Goal: Information Seeking & Learning: Check status

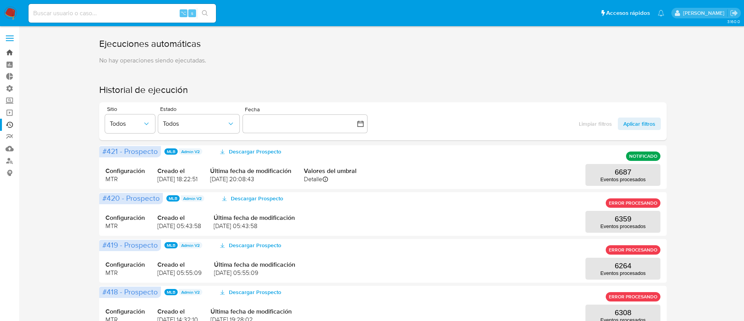
click at [14, 51] on link "Bandeja" at bounding box center [46, 52] width 93 height 12
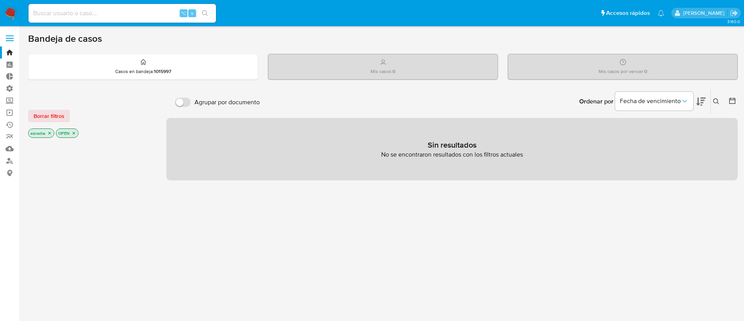
click at [48, 132] on icon "close-filter" at bounding box center [49, 133] width 5 height 5
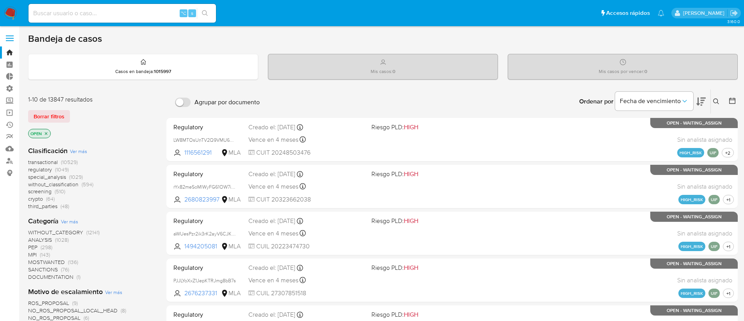
click at [45, 131] on icon "close-filter" at bounding box center [46, 133] width 5 height 5
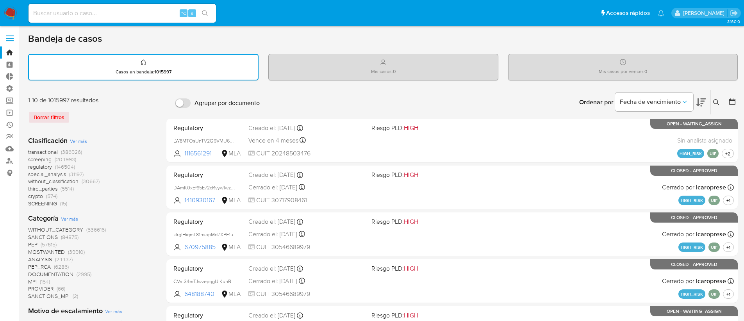
click at [46, 148] on span "transactional" at bounding box center [43, 152] width 30 height 8
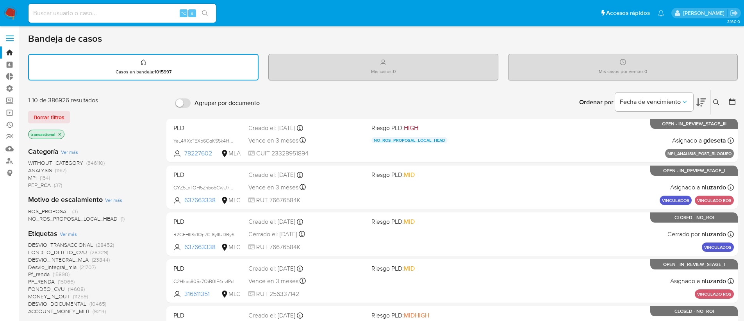
click at [64, 235] on span "Ver más" at bounding box center [68, 234] width 17 height 7
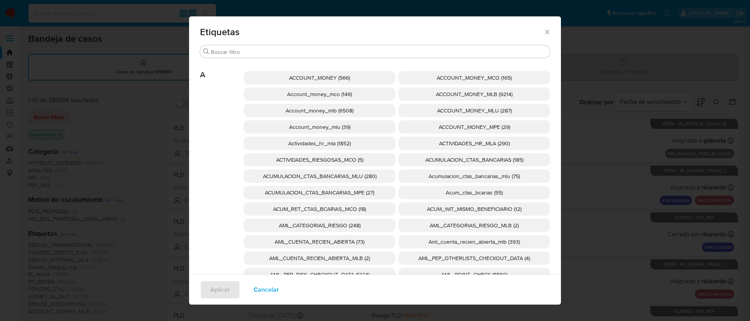
click at [284, 75] on p "ACCOUNT_MONEY (566)" at bounding box center [320, 77] width 152 height 13
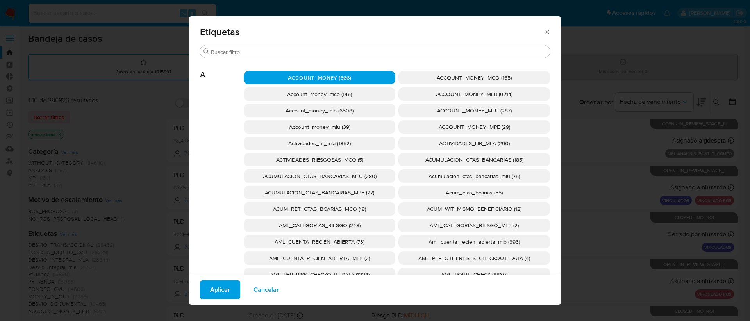
click at [490, 98] on span "ACCOUNT_MONEY_MLB (9214)" at bounding box center [474, 94] width 77 height 8
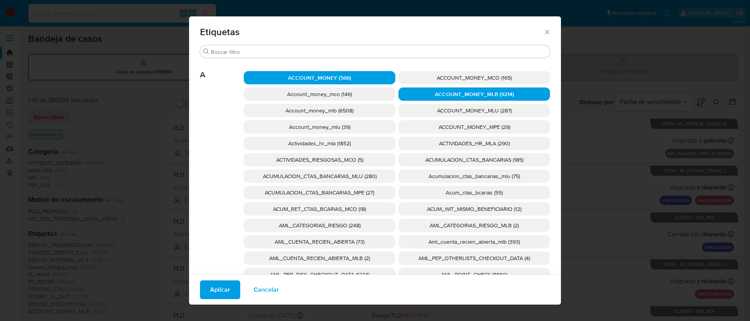
click at [303, 79] on span "ACCOUNT_MONEY (566)" at bounding box center [319, 78] width 63 height 8
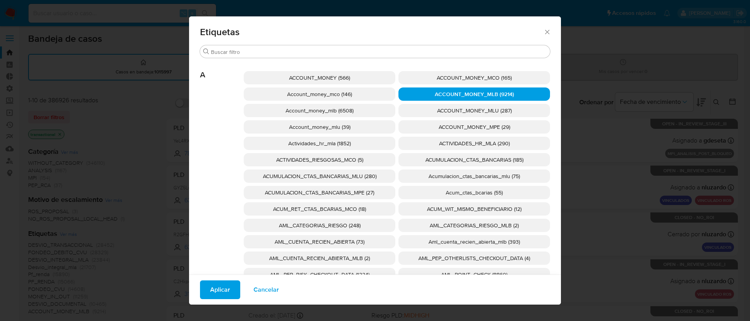
click at [221, 291] on span "Aplicar" at bounding box center [220, 289] width 20 height 17
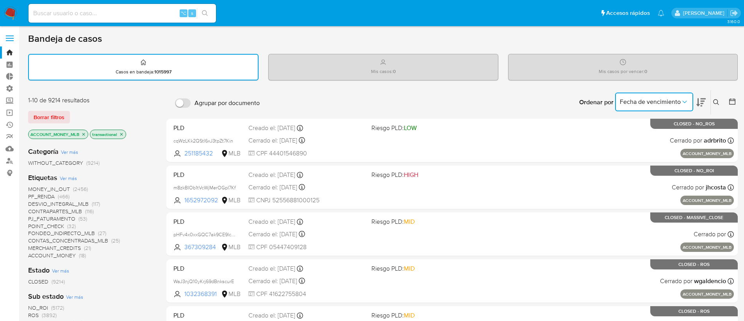
click at [646, 103] on span "Fecha de vencimiento" at bounding box center [650, 102] width 61 height 8
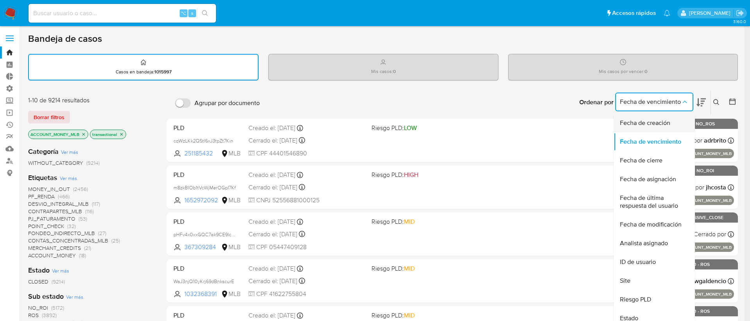
click at [656, 125] on span "Fecha de creación" at bounding box center [645, 123] width 50 height 8
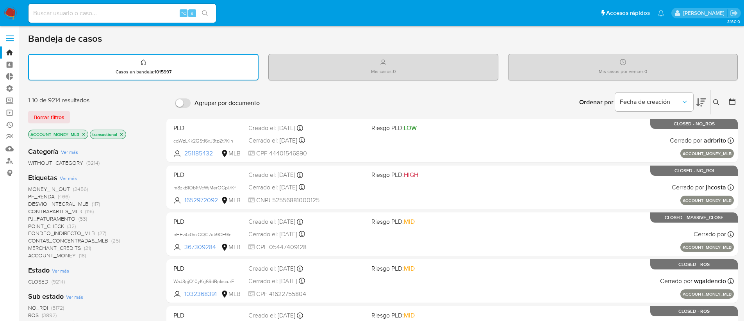
click at [82, 135] on icon "close-filter" at bounding box center [83, 134] width 5 height 5
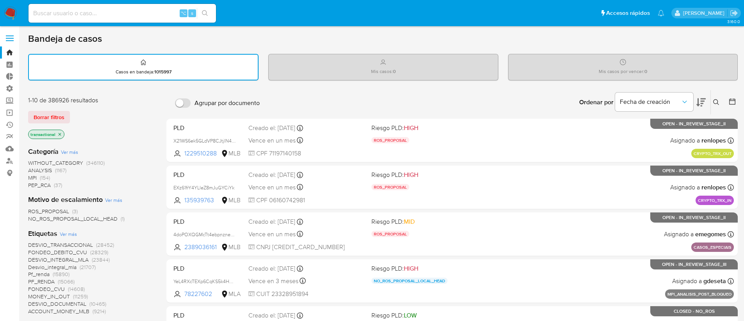
click at [66, 232] on span "Ver más" at bounding box center [68, 234] width 17 height 7
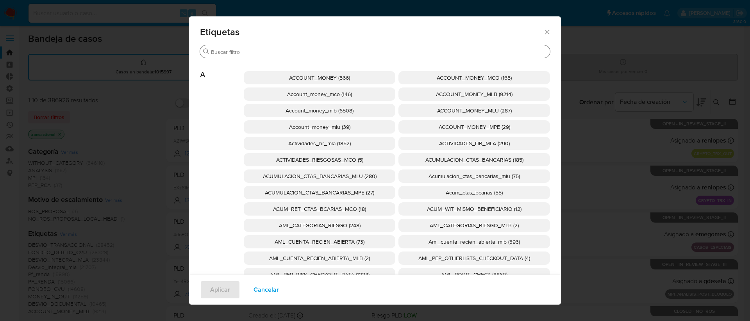
click at [217, 55] on div "Buscar" at bounding box center [375, 51] width 350 height 13
click at [219, 54] on input "Buscar" at bounding box center [379, 51] width 336 height 7
paste input "Account_money_mlb"
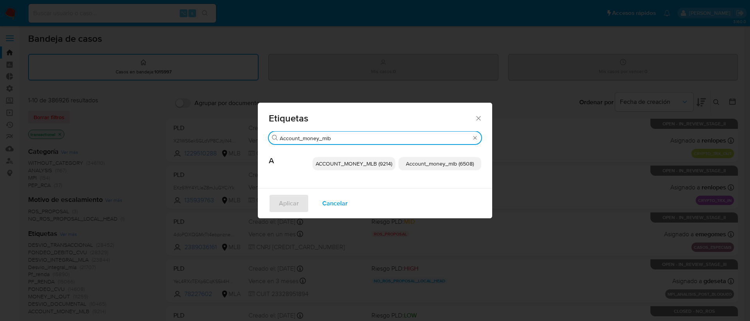
type input "Account_money_mlb"
click at [434, 163] on span "Account_money_mlb (6508)" at bounding box center [440, 164] width 68 height 8
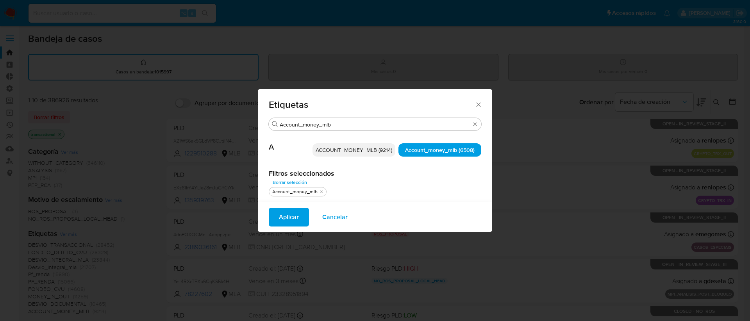
click at [282, 217] on span "Aplicar" at bounding box center [289, 217] width 20 height 17
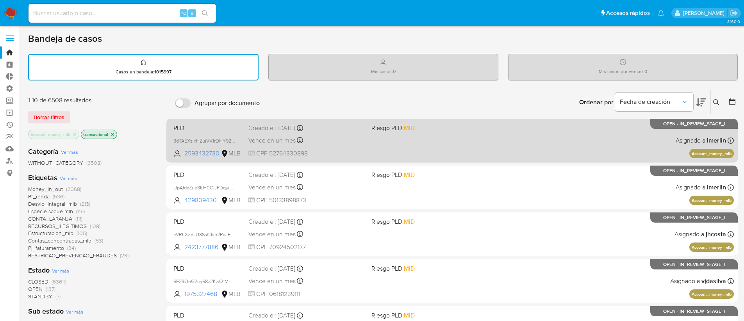
click at [390, 145] on div "PLD 3dTAEXzlxHZujVV1rDHY925P 2593432730 MLB Riesgo PLD: MID Creado el: [DATE] C…" at bounding box center [452, 140] width 564 height 39
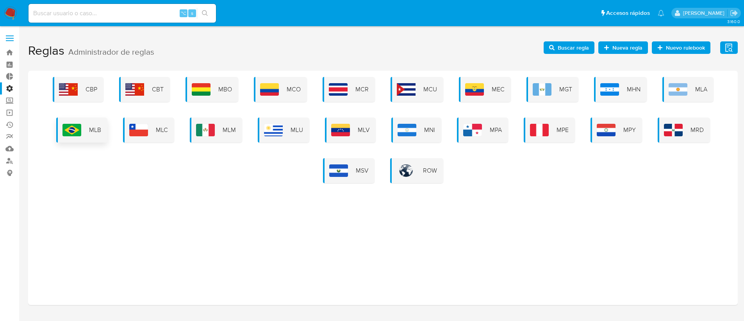
click at [81, 139] on div "MLB" at bounding box center [81, 130] width 51 height 25
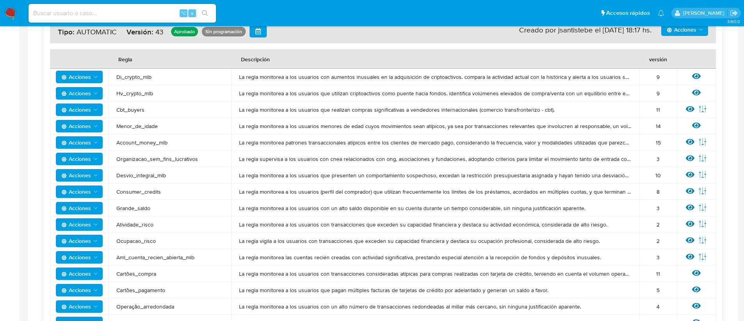
scroll to position [162, 0]
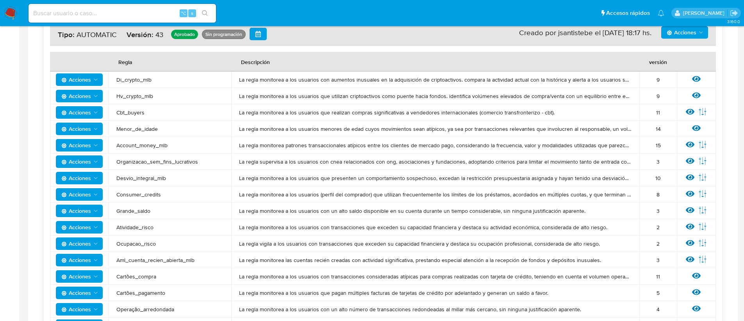
click at [139, 144] on span "Account_money_mlb" at bounding box center [169, 145] width 107 height 7
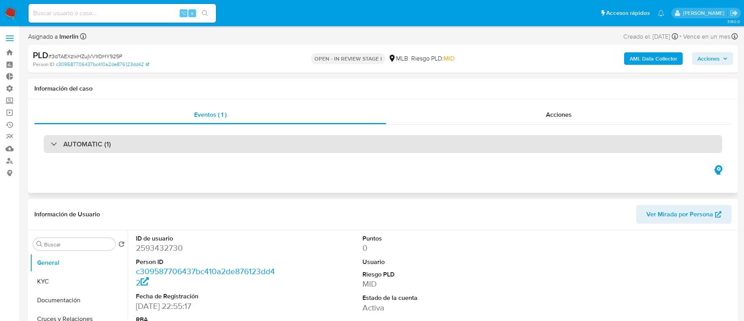
click at [250, 141] on div "AUTOMATIC (1)" at bounding box center [383, 144] width 679 height 18
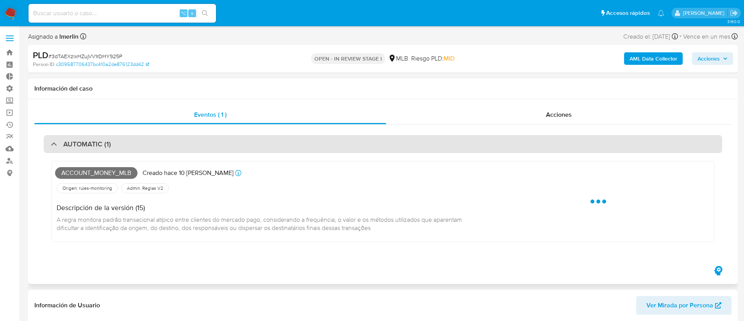
select select "10"
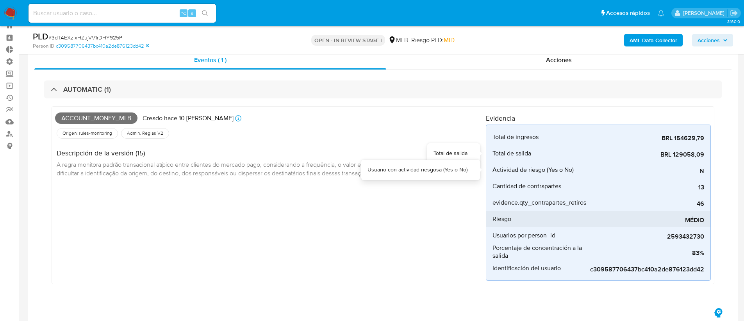
scroll to position [64, 0]
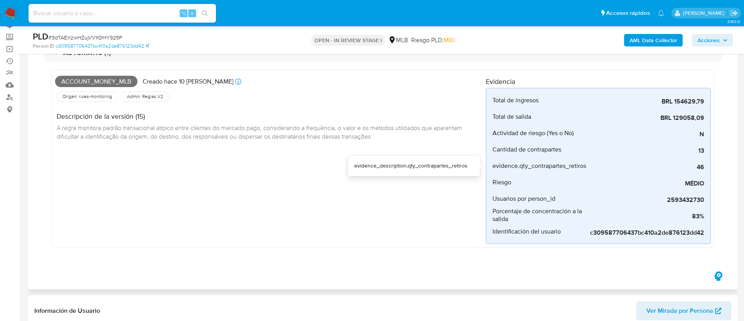
drag, startPoint x: 588, startPoint y: 166, endPoint x: 486, endPoint y: 167, distance: 102.4
click at [486, 167] on div "Account_money_mlb Creado hace 10 días Creado: 12/09/2025 00:39:08 Origen: rules…" at bounding box center [383, 159] width 663 height 178
click at [519, 166] on span "evidence.qty_contrapartes_retiros" at bounding box center [540, 166] width 94 height 8
